Goal: Task Accomplishment & Management: Manage account settings

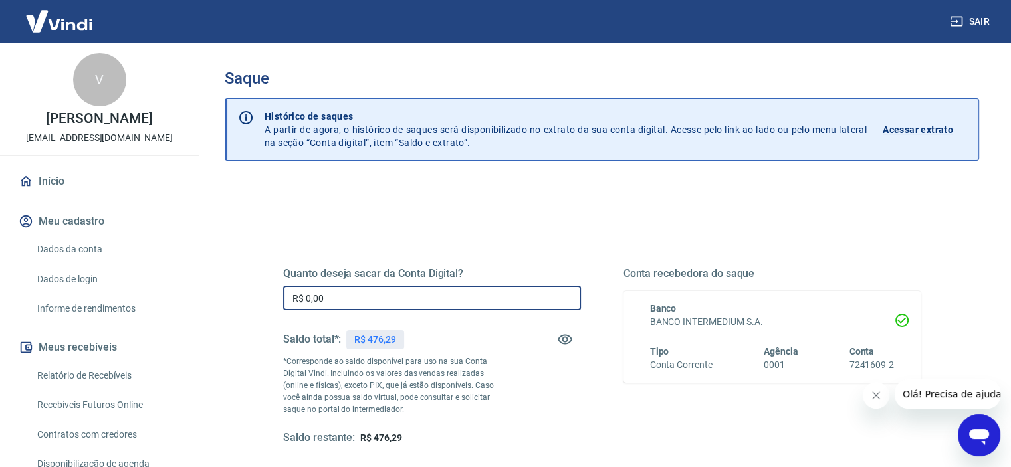
drag, startPoint x: 356, startPoint y: 303, endPoint x: 168, endPoint y: 289, distance: 188.7
click at [168, 289] on div "Sair V [PERSON_NAME] [EMAIL_ADDRESS][DOMAIN_NAME] Início Meu cadastro Dados da …" at bounding box center [505, 233] width 1011 height 467
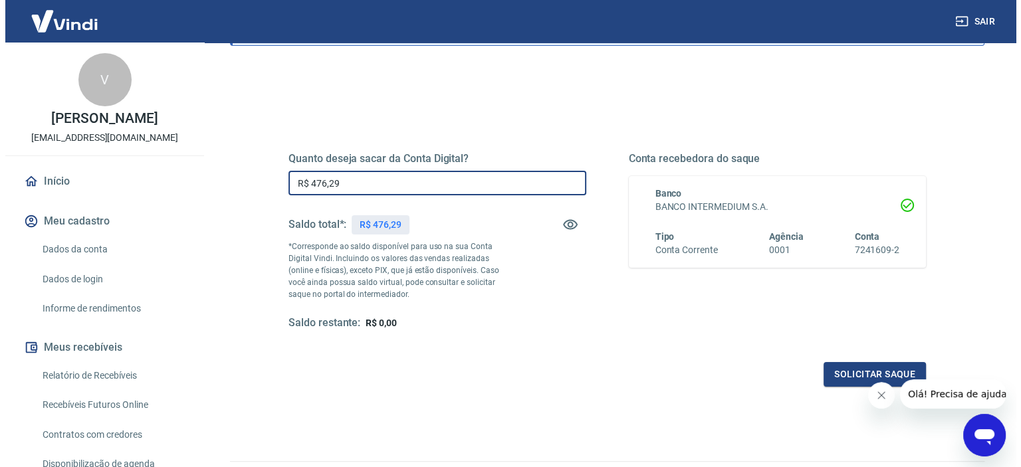
scroll to position [189, 0]
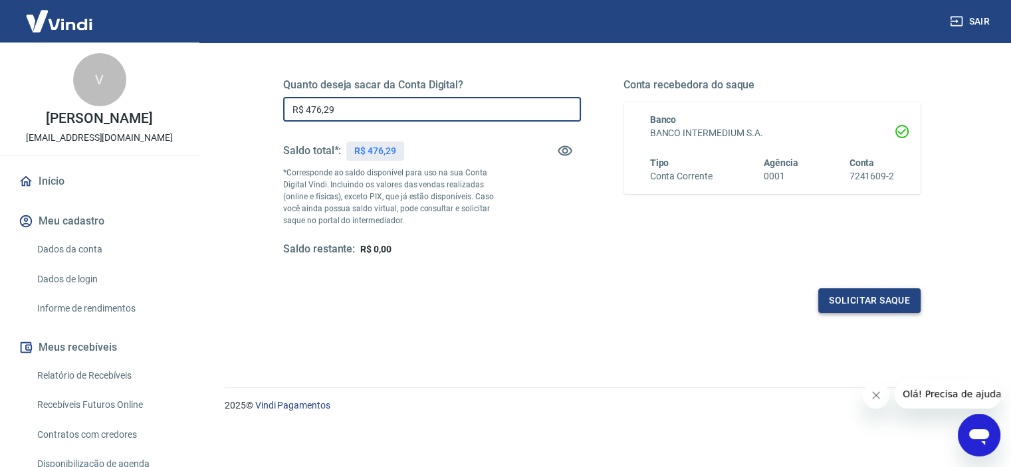
type input "R$ 476,29"
click at [866, 293] on button "Solicitar saque" at bounding box center [870, 301] width 102 height 25
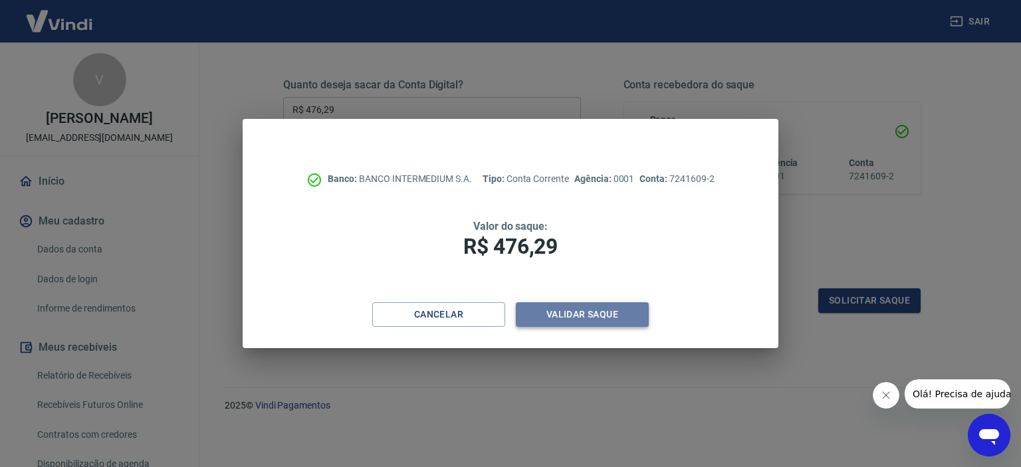
click at [566, 315] on button "Validar saque" at bounding box center [582, 315] width 133 height 25
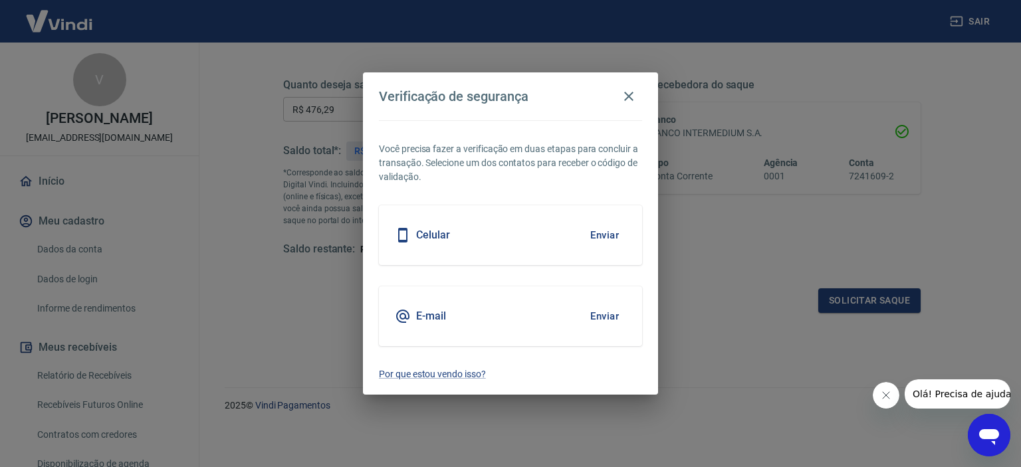
click at [610, 315] on button "Enviar" at bounding box center [604, 317] width 43 height 28
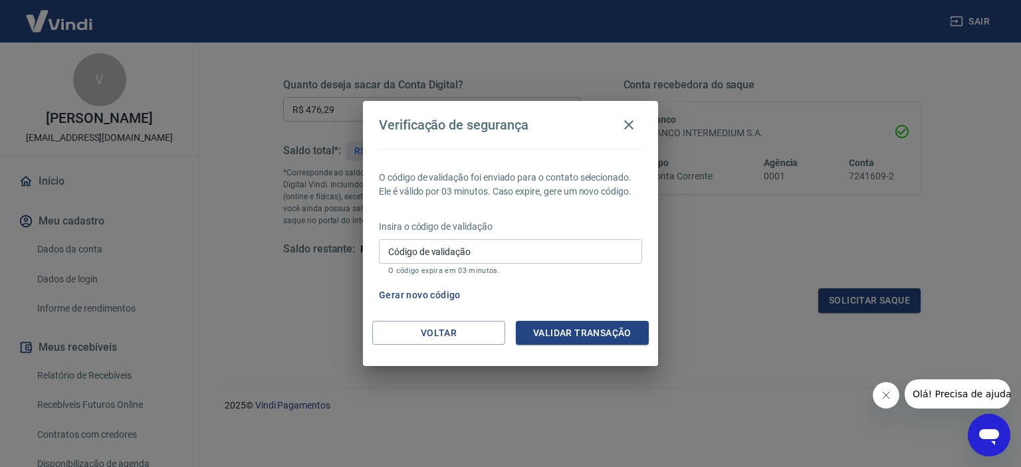
click at [407, 244] on div "Código de validação Código de validação O código expira em 03 minutos." at bounding box center [510, 257] width 263 height 36
type input "513507"
click at [565, 331] on button "Validar transação" at bounding box center [582, 333] width 133 height 25
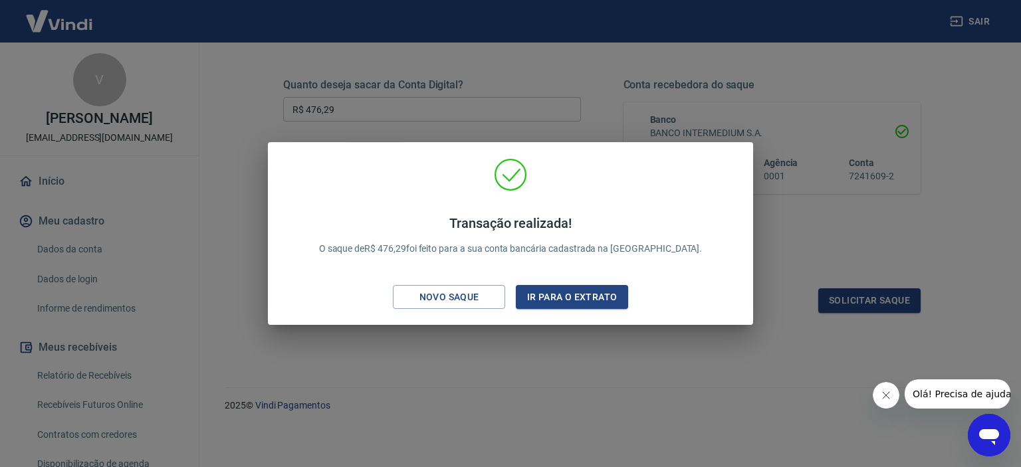
click at [620, 362] on div "Transação realizada! O saque de R$ 476,29 foi feito para a sua conta bancária c…" at bounding box center [510, 233] width 1021 height 467
